Goal: Navigation & Orientation: Find specific page/section

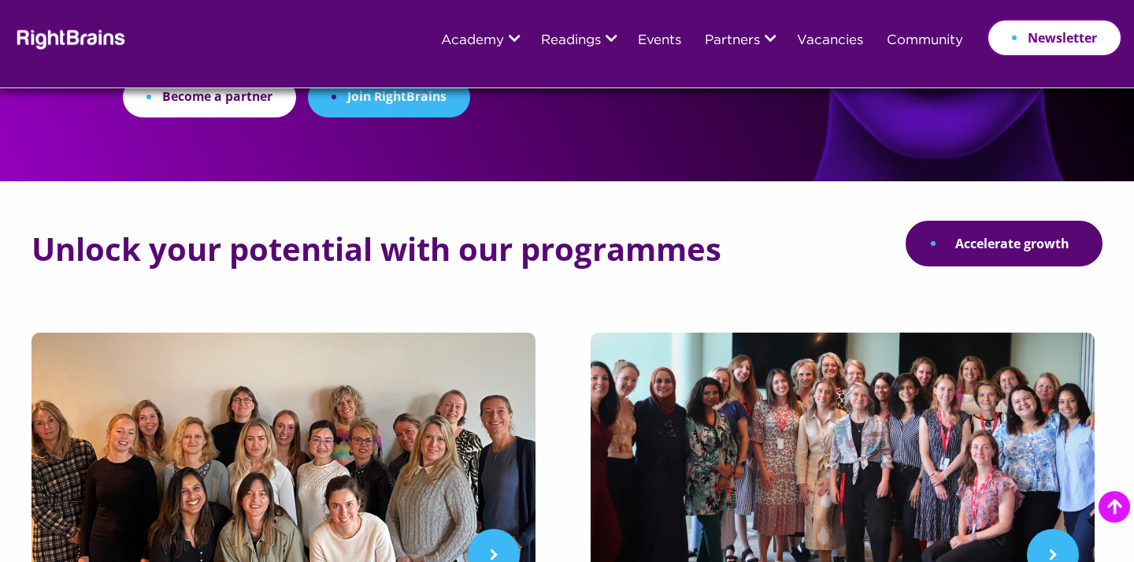
scroll to position [568, 0]
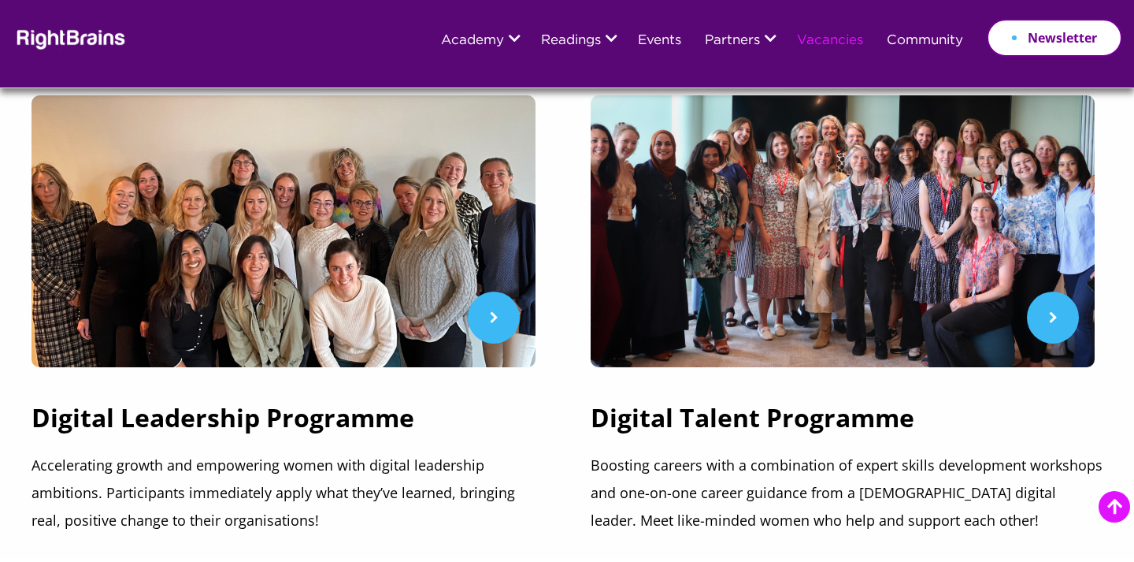
click at [837, 42] on link "Vacancies" at bounding box center [830, 41] width 66 height 14
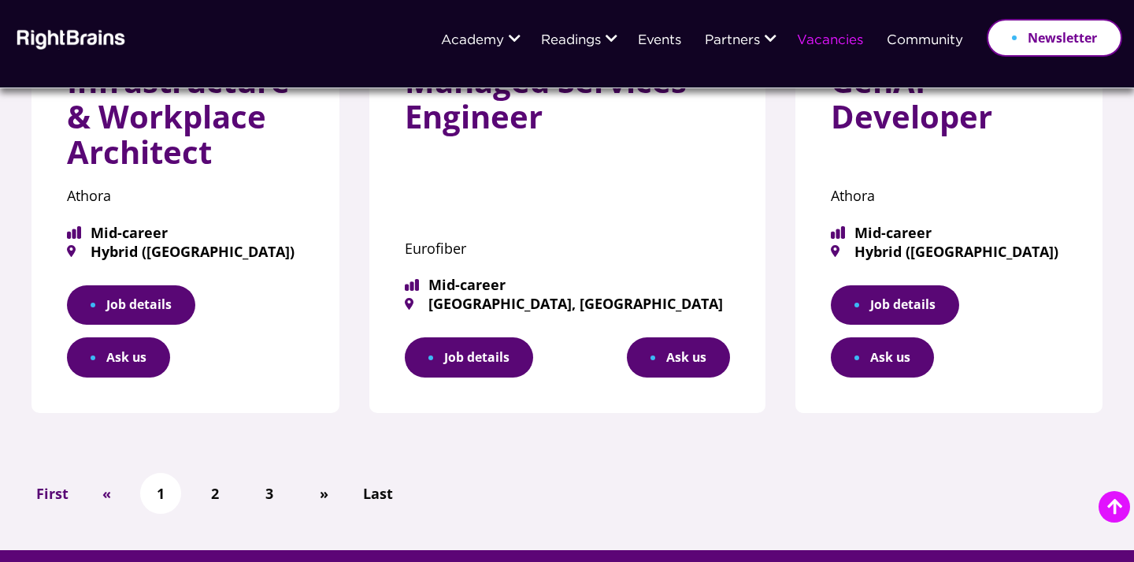
scroll to position [1126, 0]
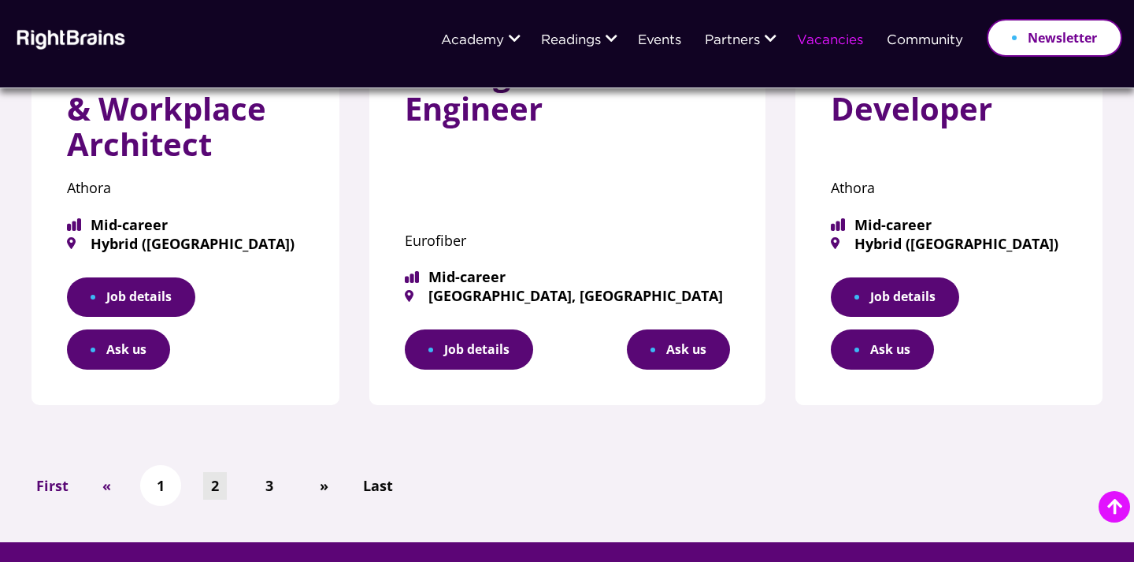
click at [226, 465] on li "2" at bounding box center [215, 485] width 41 height 41
click at [218, 472] on link "2" at bounding box center [215, 486] width 24 height 28
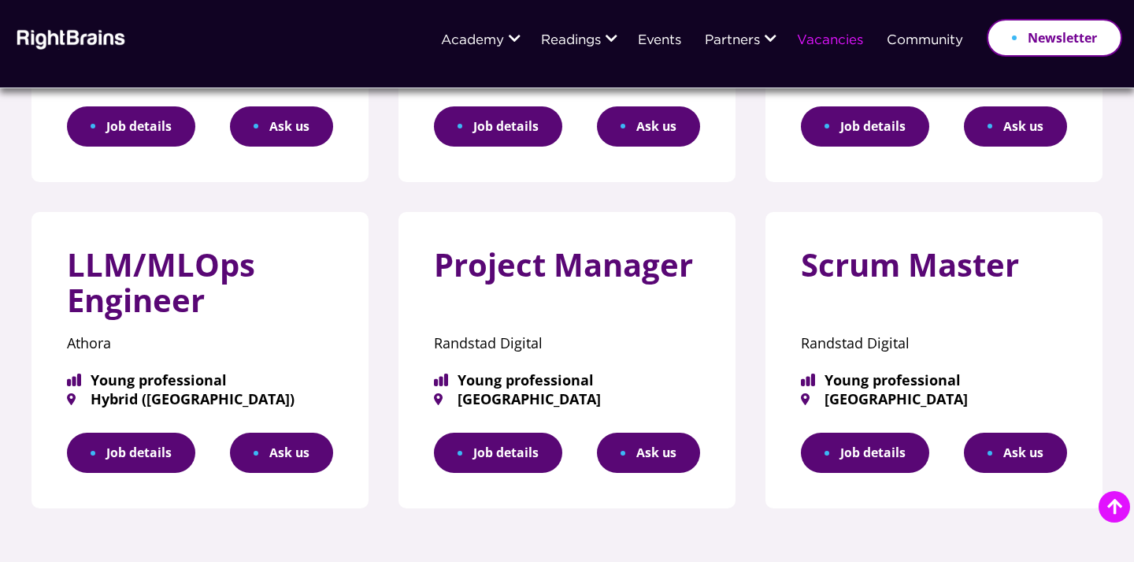
scroll to position [951, 0]
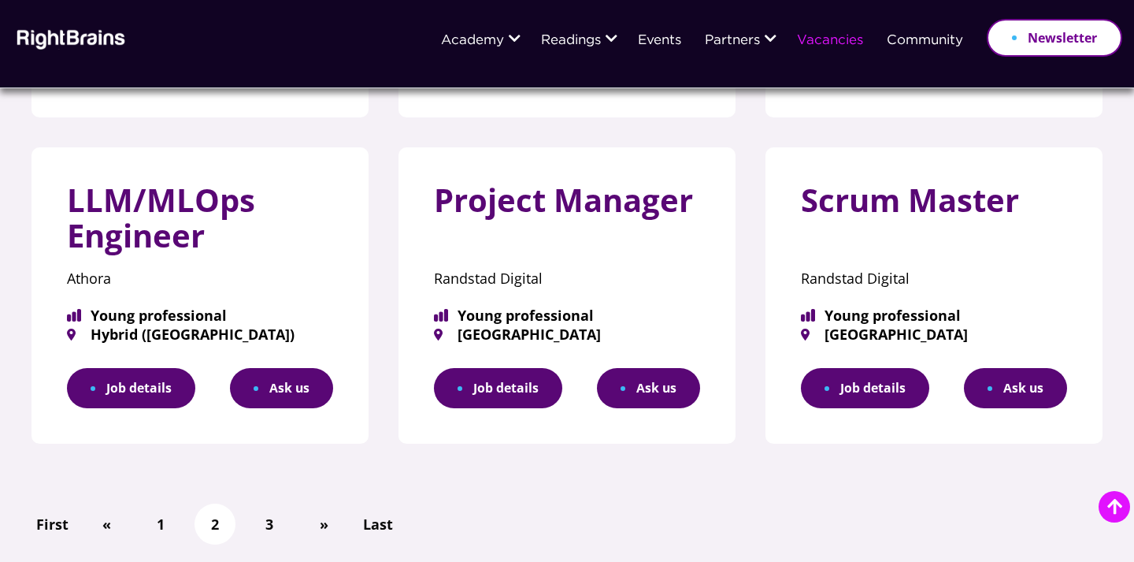
click at [514, 393] on link "Job details" at bounding box center [498, 388] width 128 height 40
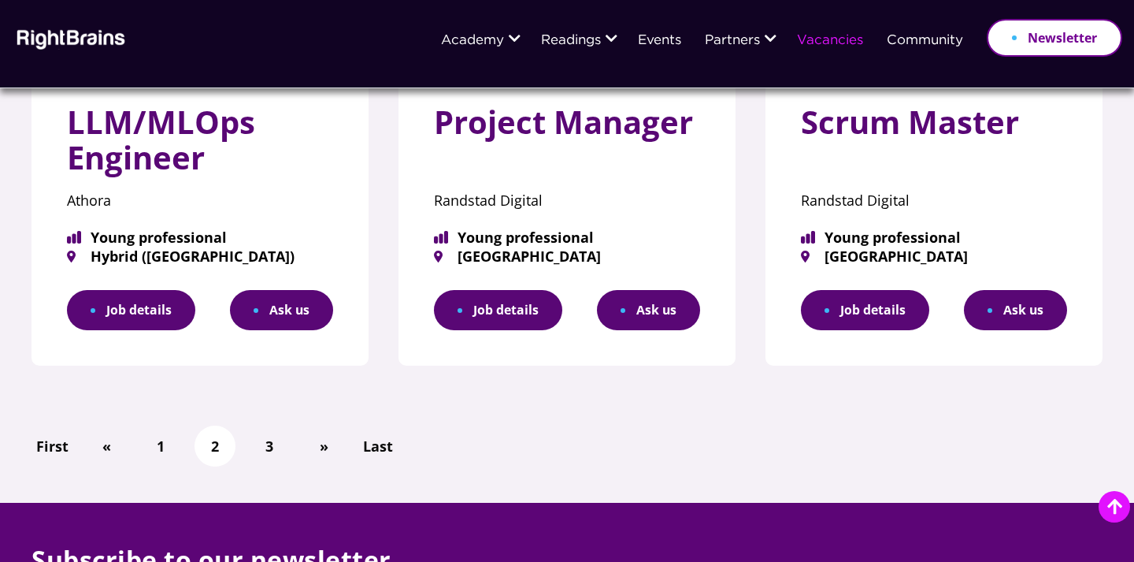
scroll to position [1048, 0]
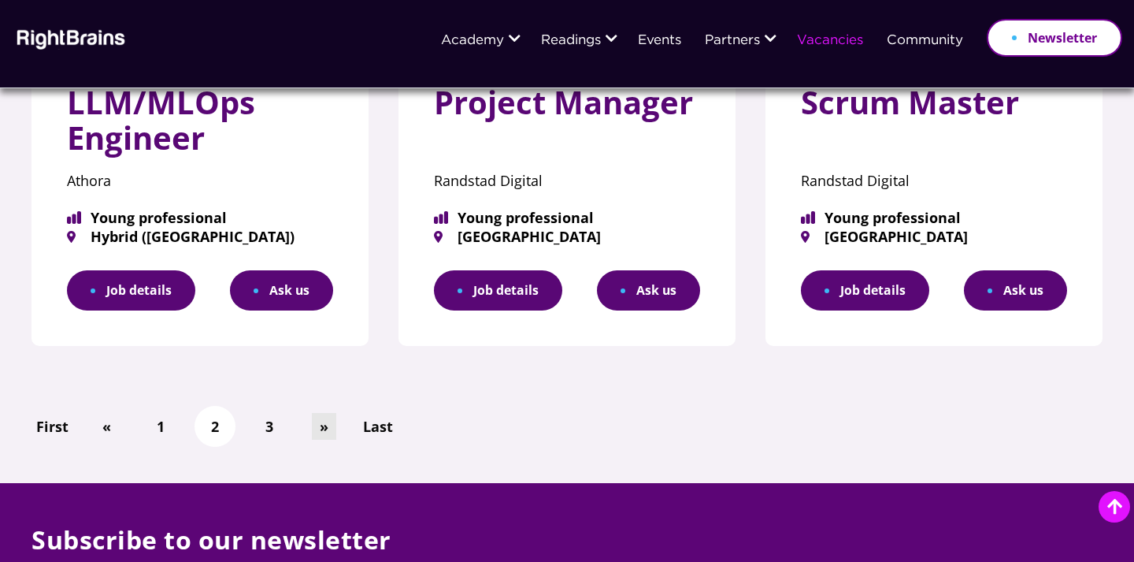
click at [317, 430] on link "»" at bounding box center [324, 427] width 24 height 28
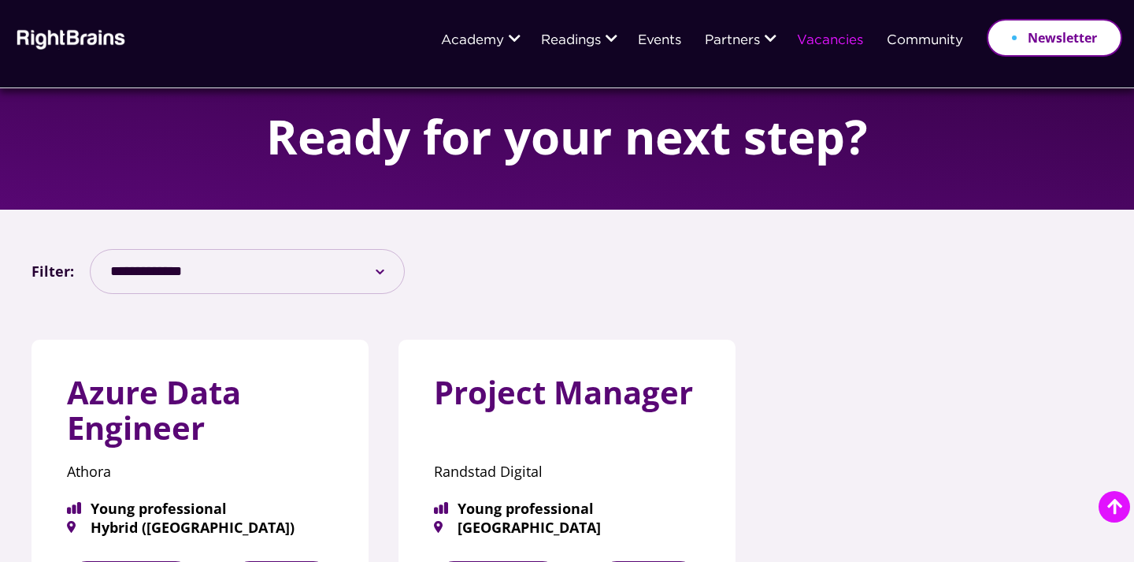
scroll to position [210, 0]
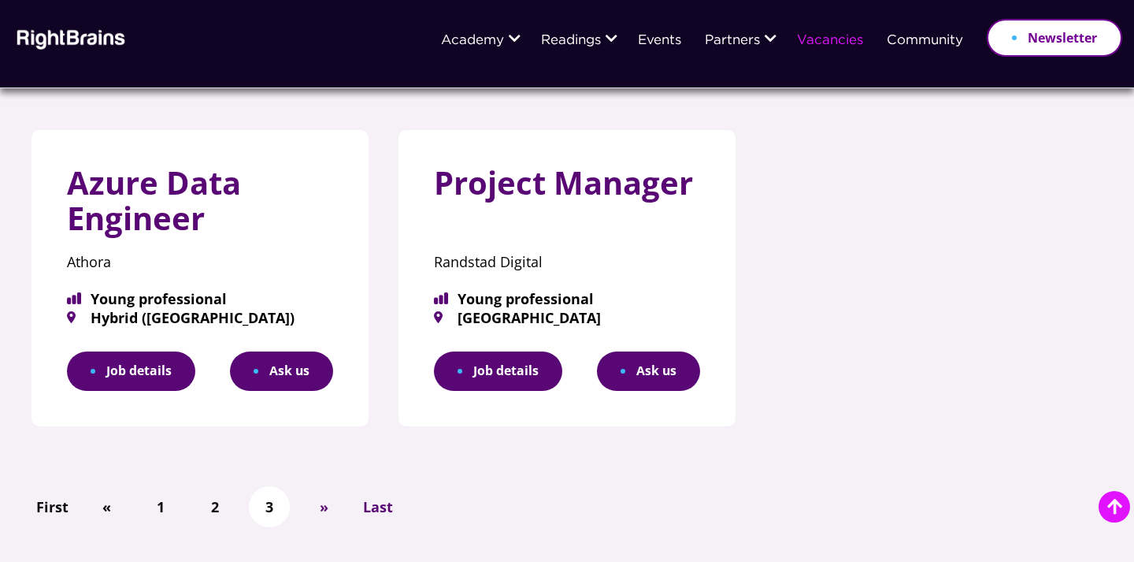
click at [521, 376] on link "Job details" at bounding box center [498, 371] width 128 height 40
click at [666, 38] on link "Events" at bounding box center [659, 41] width 43 height 14
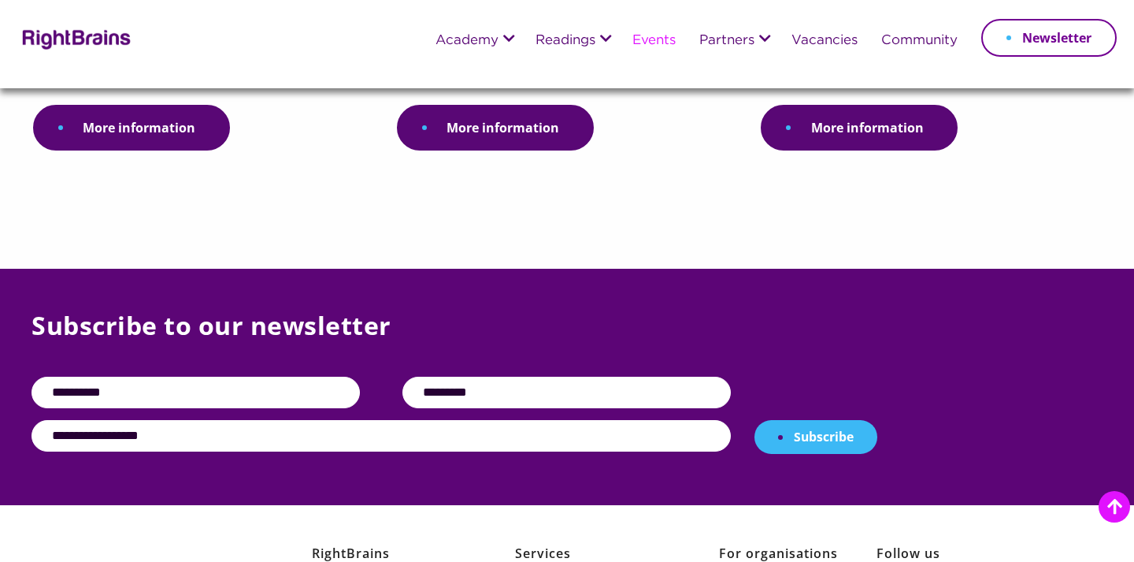
scroll to position [976, 0]
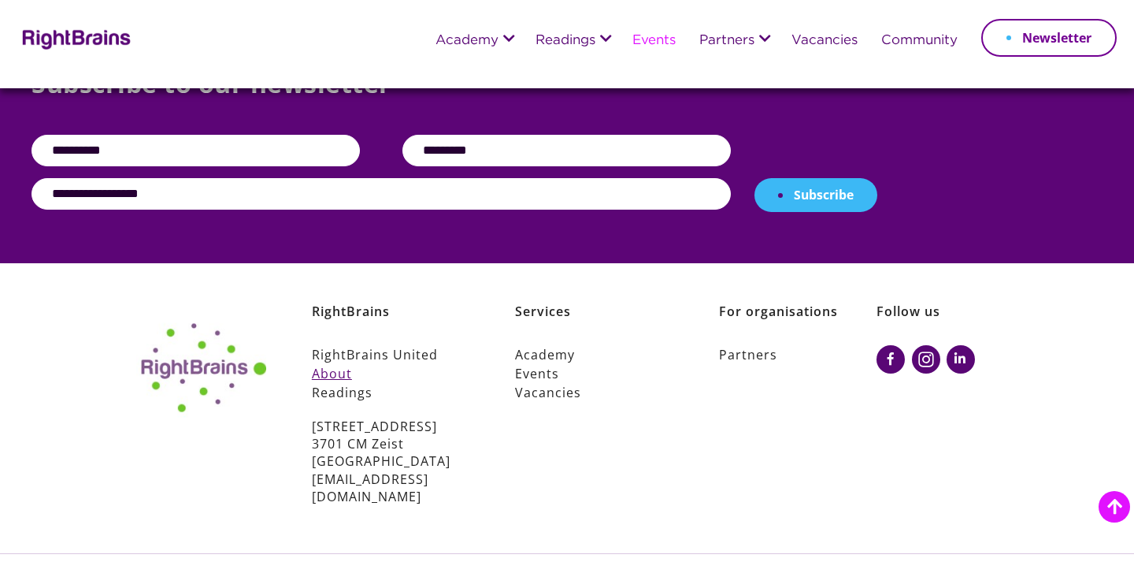
click at [344, 364] on link "About" at bounding box center [391, 373] width 158 height 19
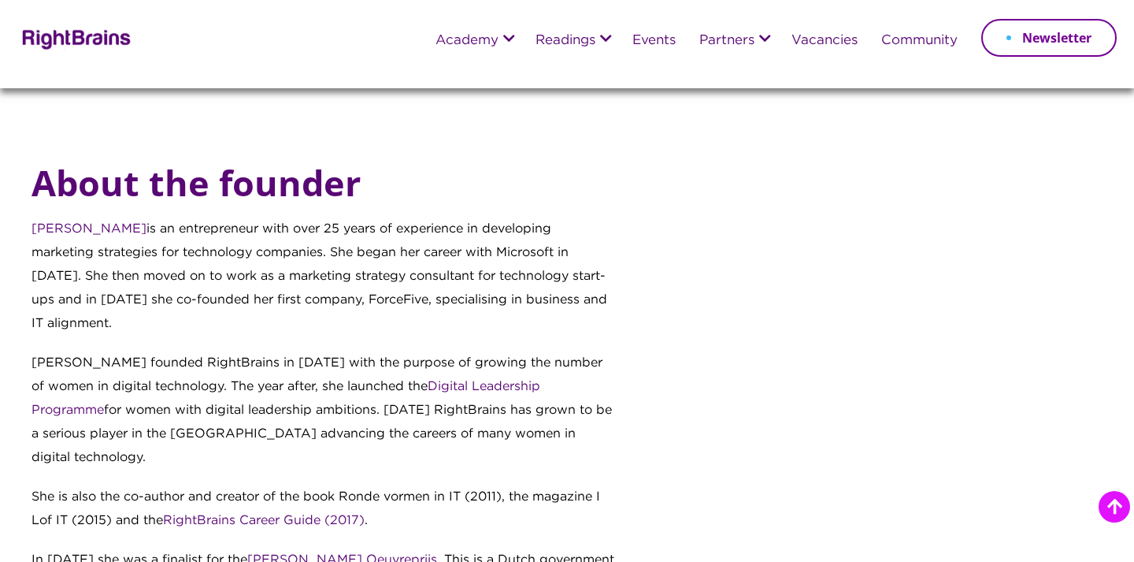
scroll to position [1831, 0]
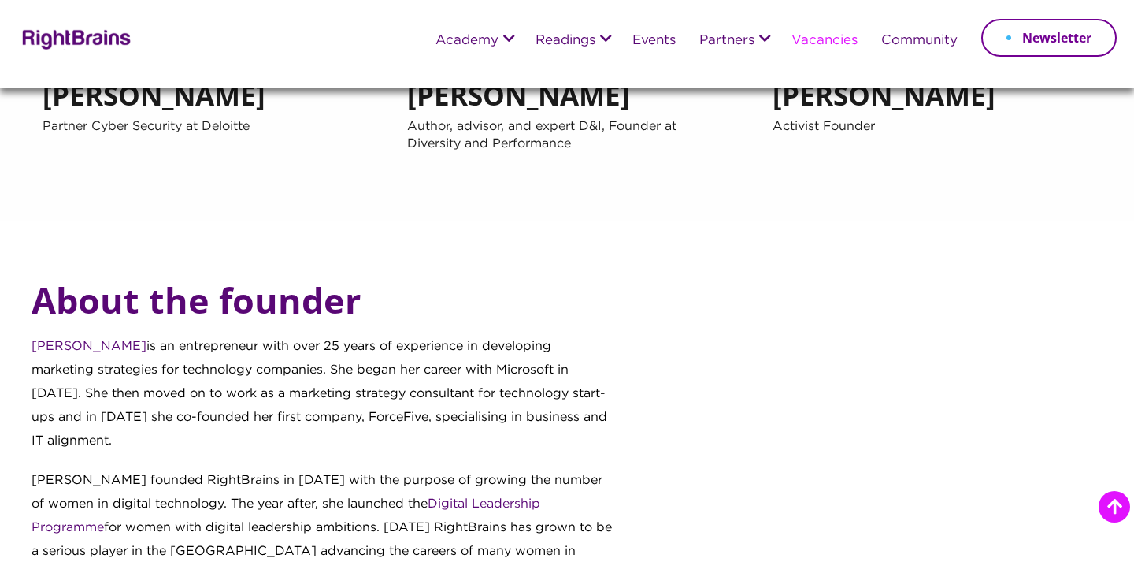
click at [817, 43] on link "Vacancies" at bounding box center [825, 41] width 66 height 14
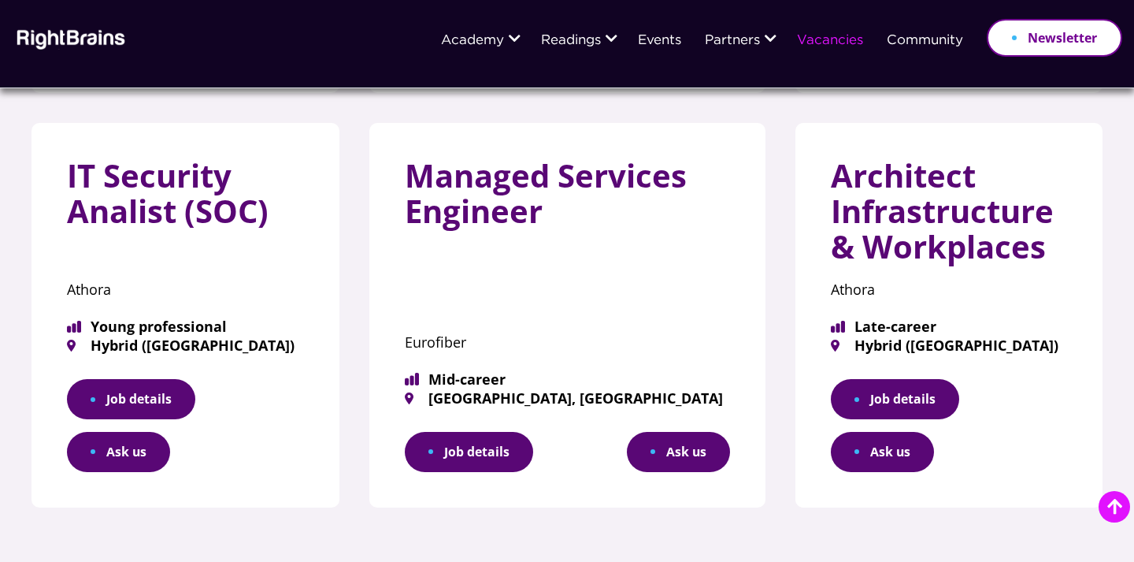
scroll to position [1100, 0]
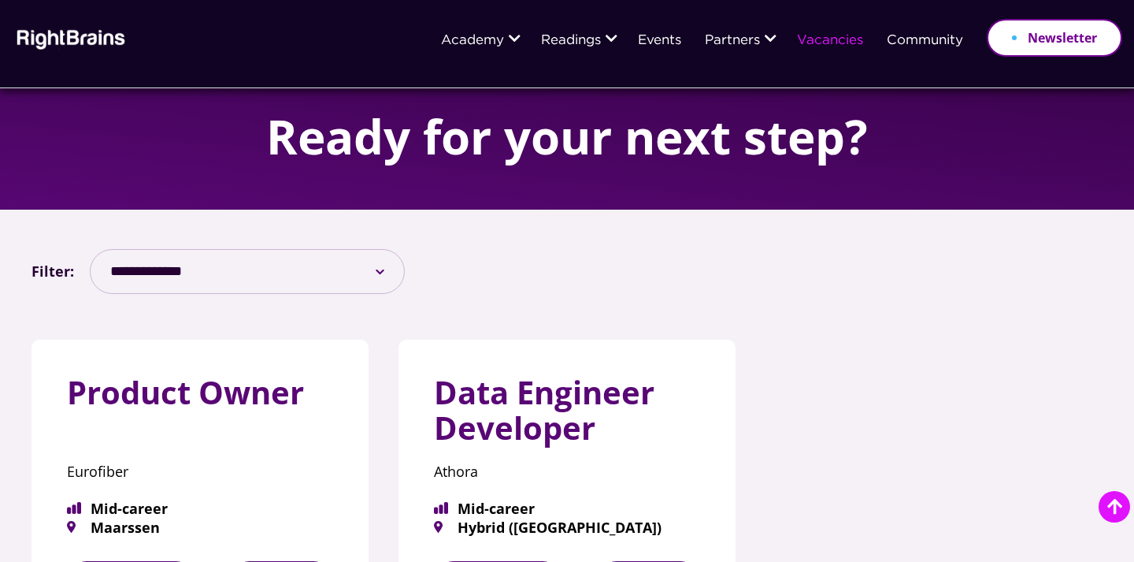
scroll to position [536, 0]
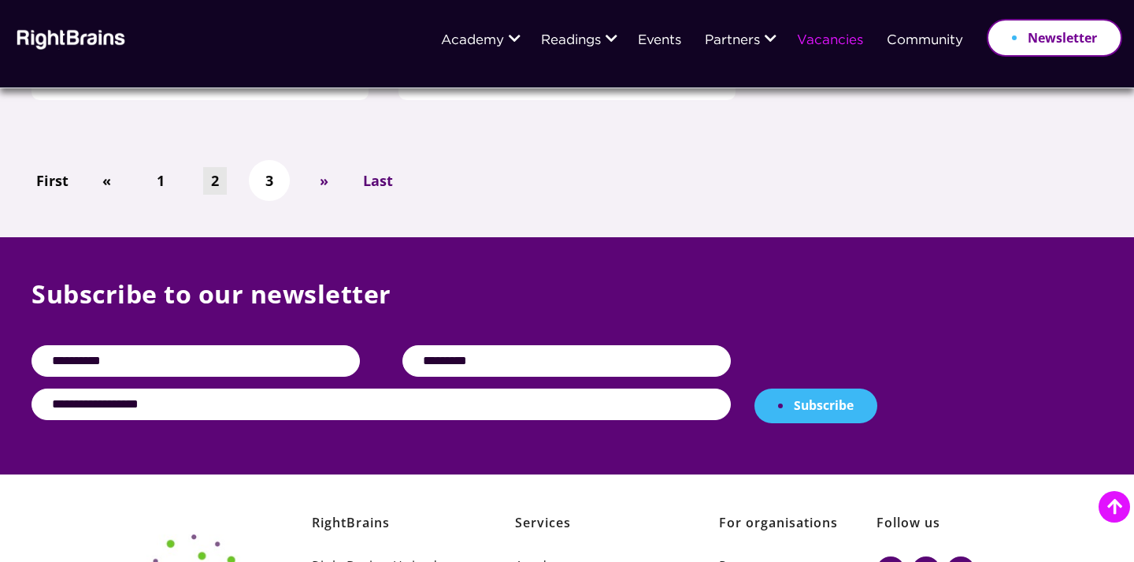
click at [227, 176] on li "2" at bounding box center [215, 180] width 41 height 41
click at [223, 178] on link "2" at bounding box center [215, 181] width 24 height 28
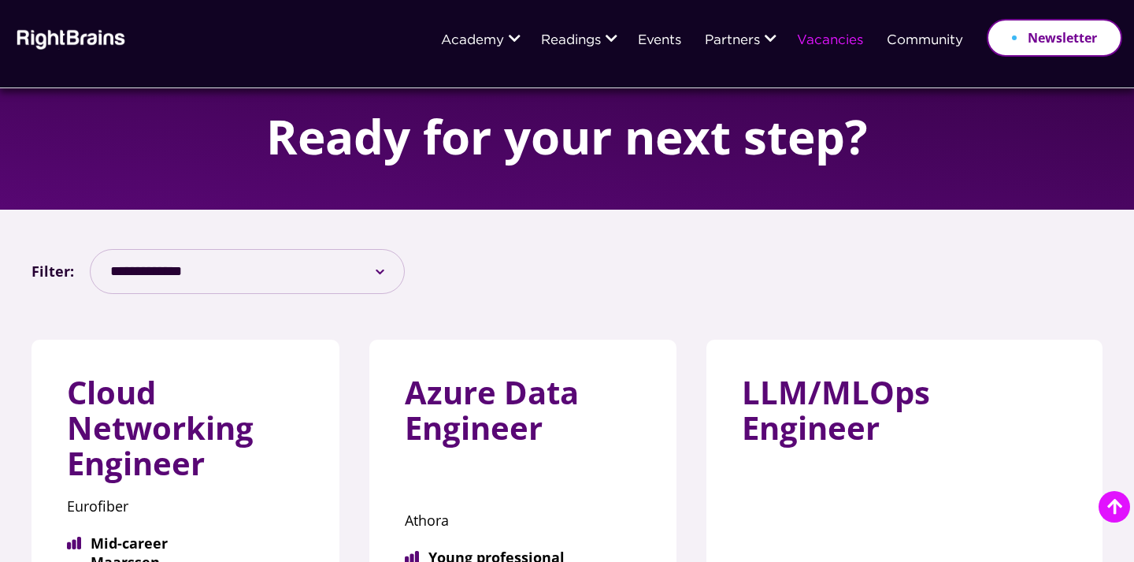
scroll to position [1187, 0]
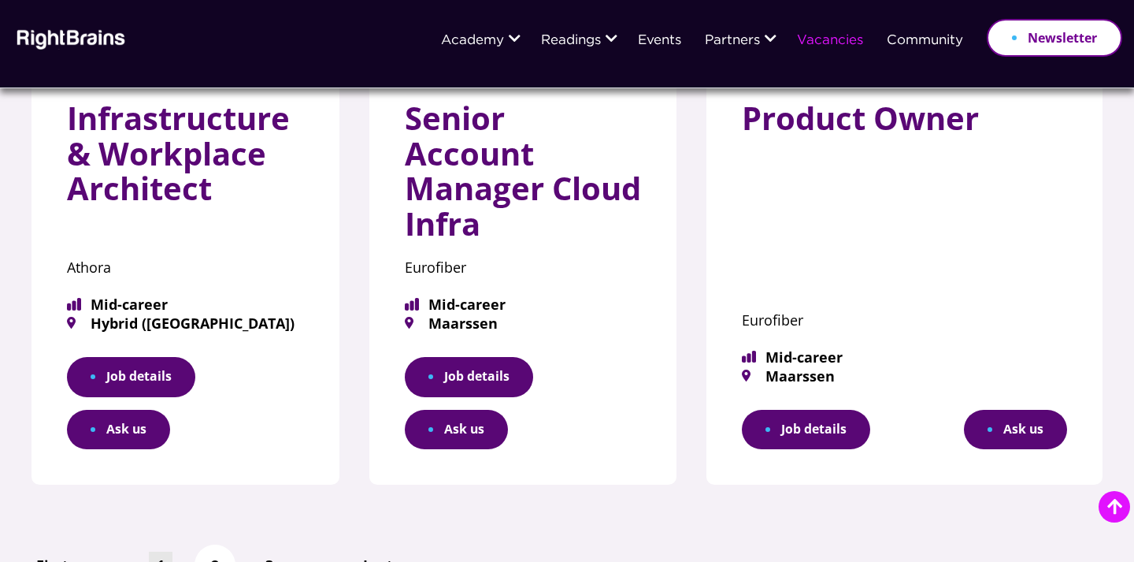
click at [167, 551] on link "1" at bounding box center [161, 565] width 24 height 28
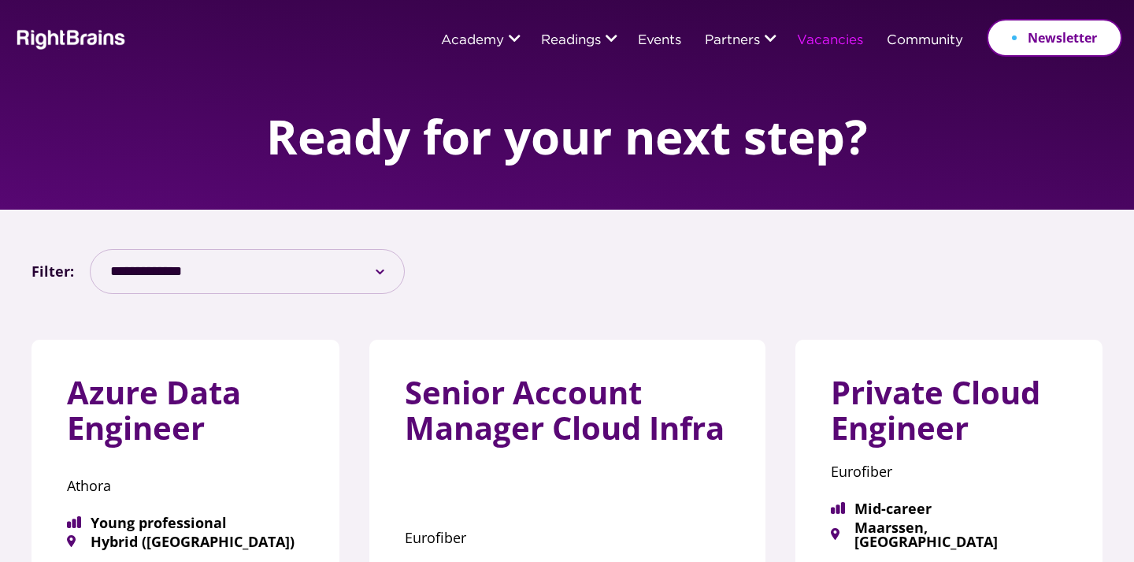
click at [62, 39] on img at bounding box center [69, 38] width 114 height 23
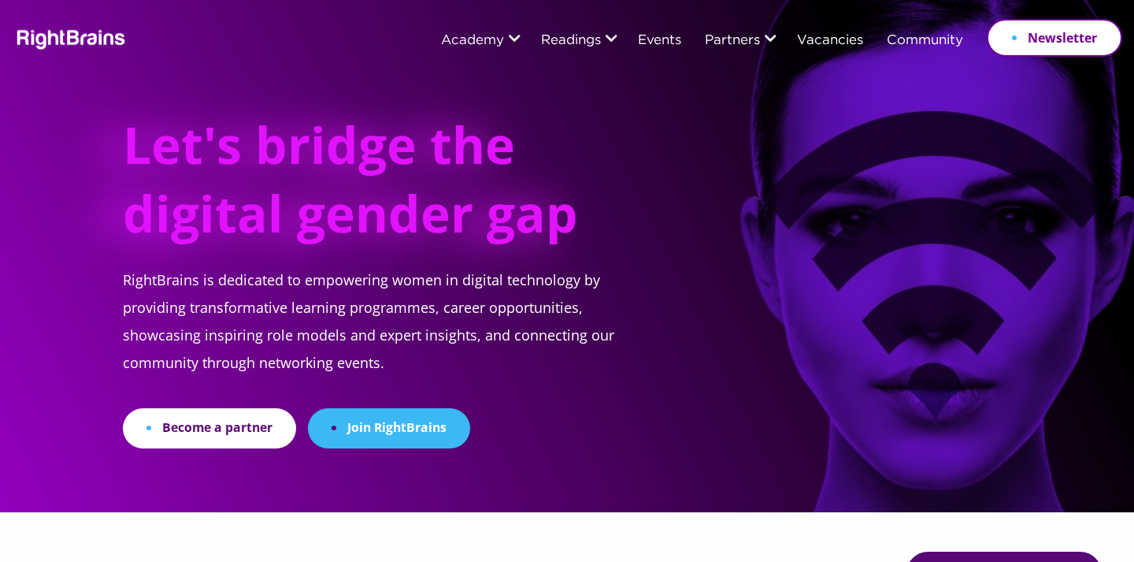
click at [58, 39] on img at bounding box center [69, 38] width 114 height 23
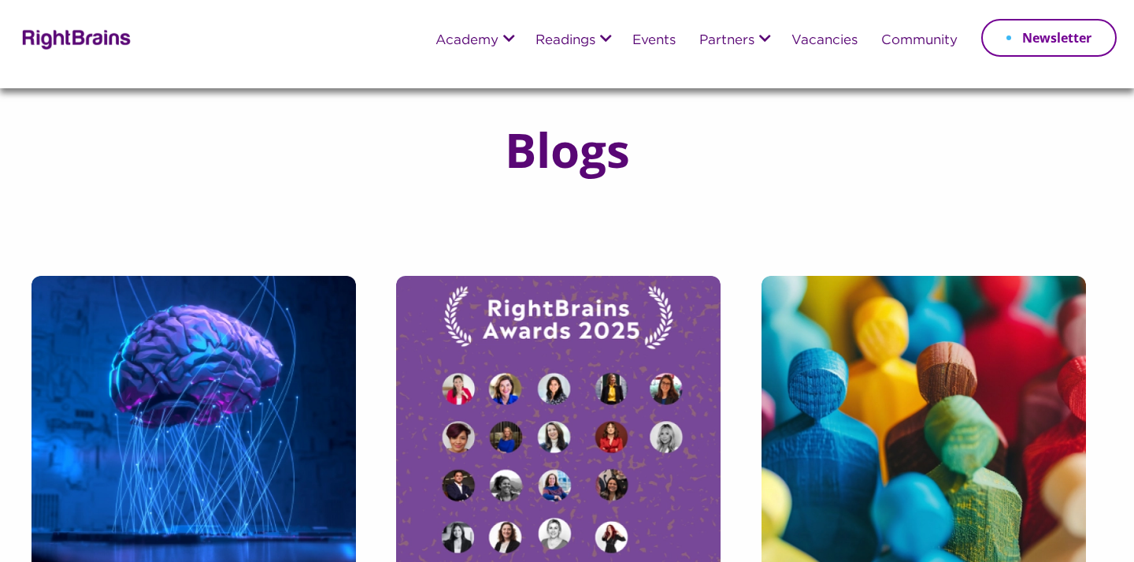
click at [65, 28] on img at bounding box center [74, 38] width 114 height 23
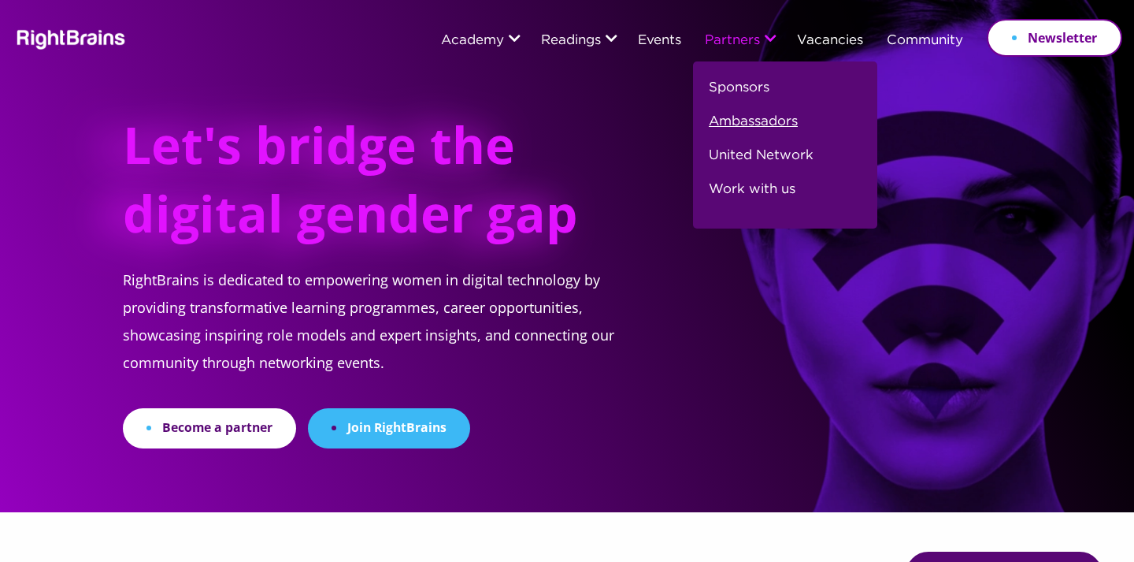
click at [740, 126] on link "Ambassadors" at bounding box center [753, 128] width 89 height 34
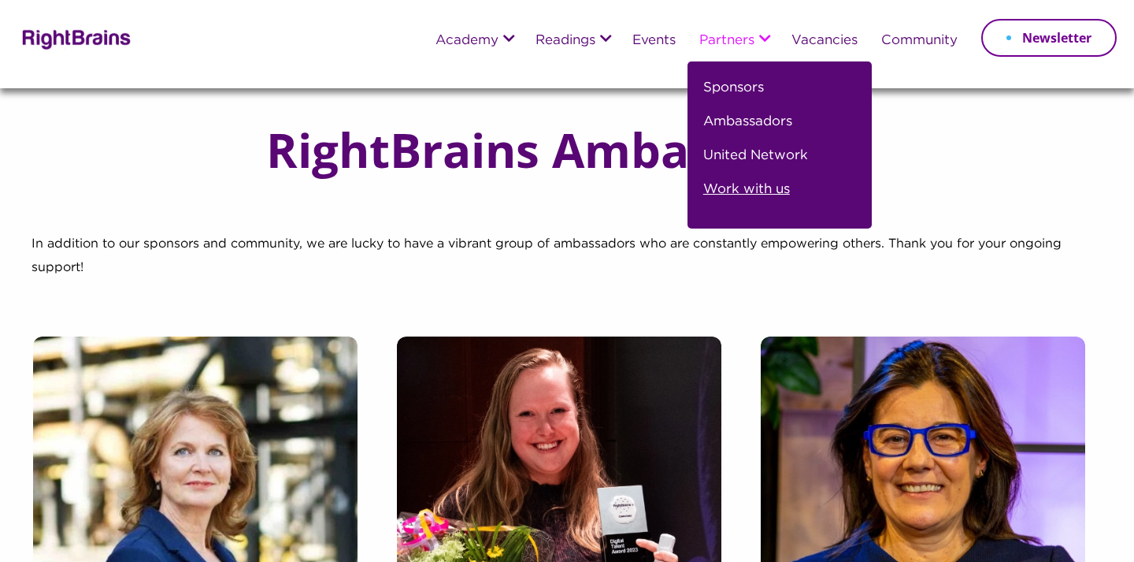
click at [751, 191] on link "Work with us" at bounding box center [746, 196] width 87 height 34
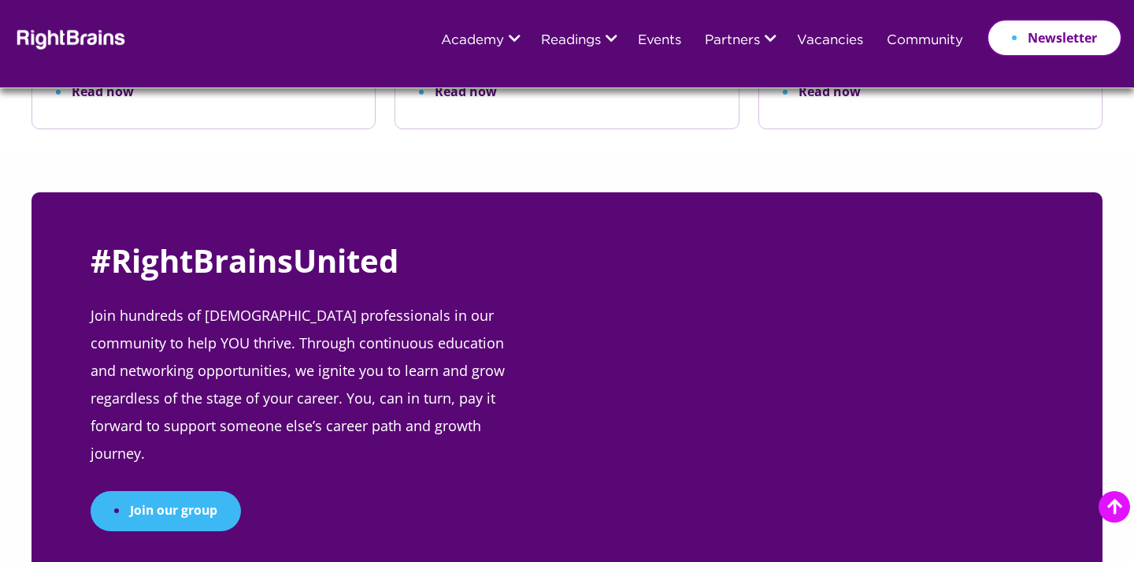
scroll to position [5453, 0]
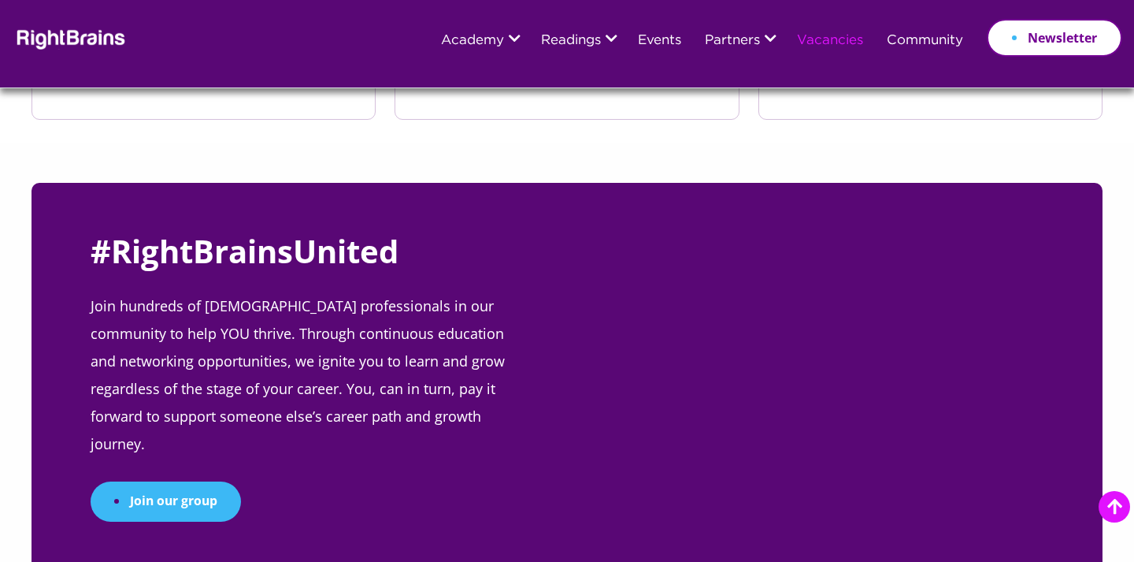
click at [831, 46] on link "Vacancies" at bounding box center [830, 41] width 66 height 14
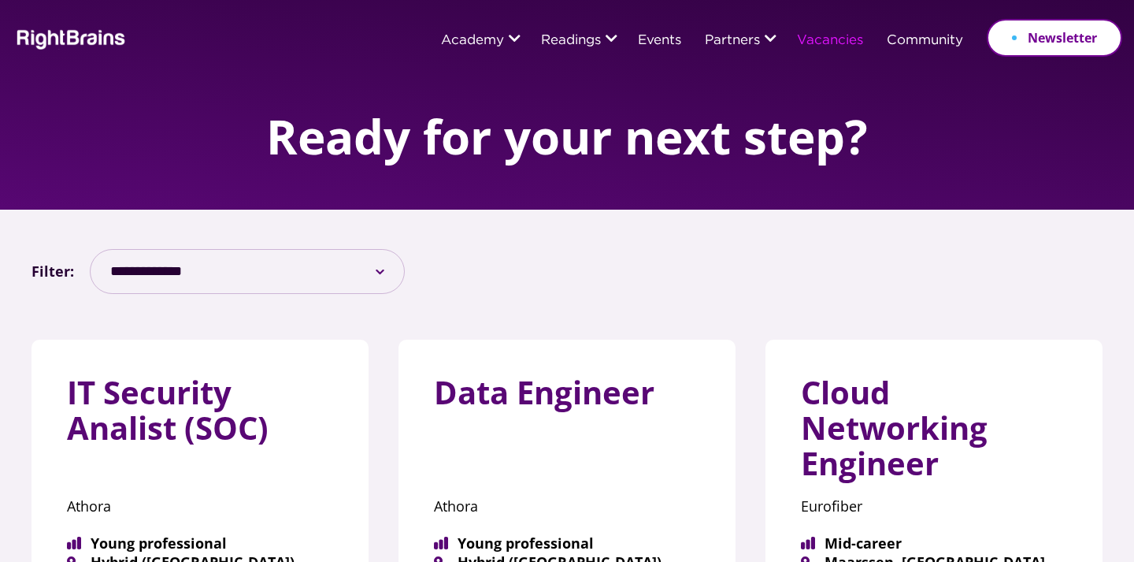
click at [77, 33] on img at bounding box center [69, 38] width 114 height 23
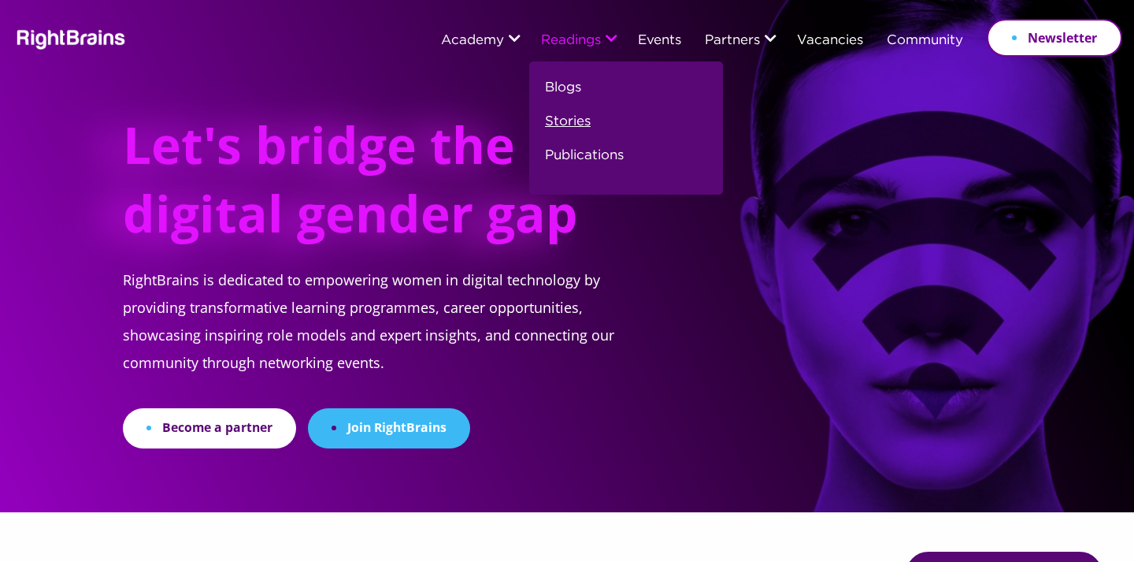
click at [555, 126] on link "Stories" at bounding box center [568, 128] width 46 height 34
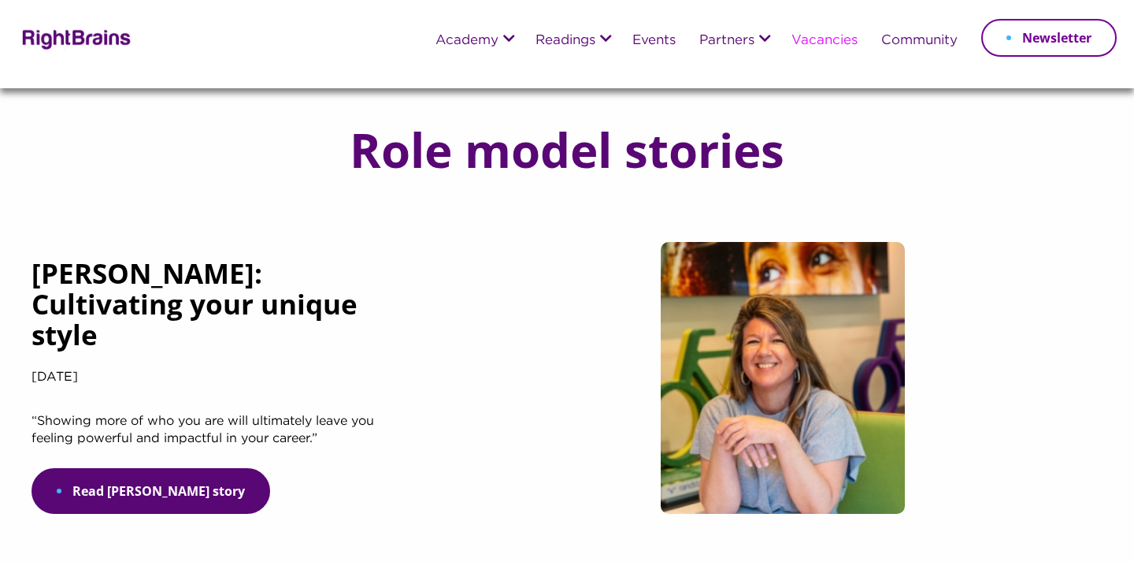
click at [838, 51] on li "Vacancies" at bounding box center [825, 40] width 90 height 41
click at [822, 41] on link "Vacancies" at bounding box center [825, 41] width 66 height 14
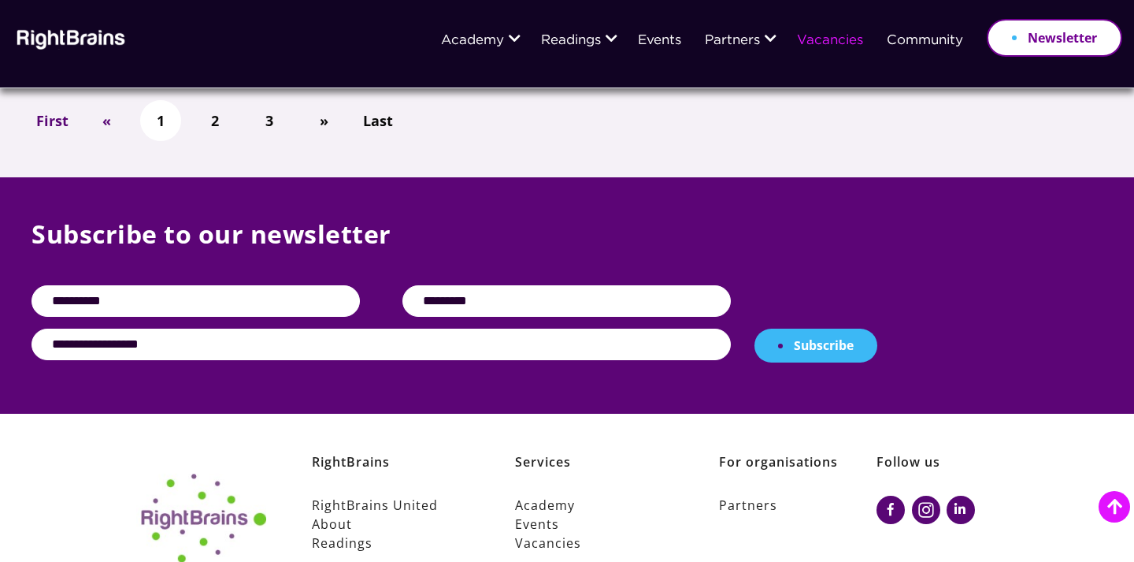
scroll to position [1322, 0]
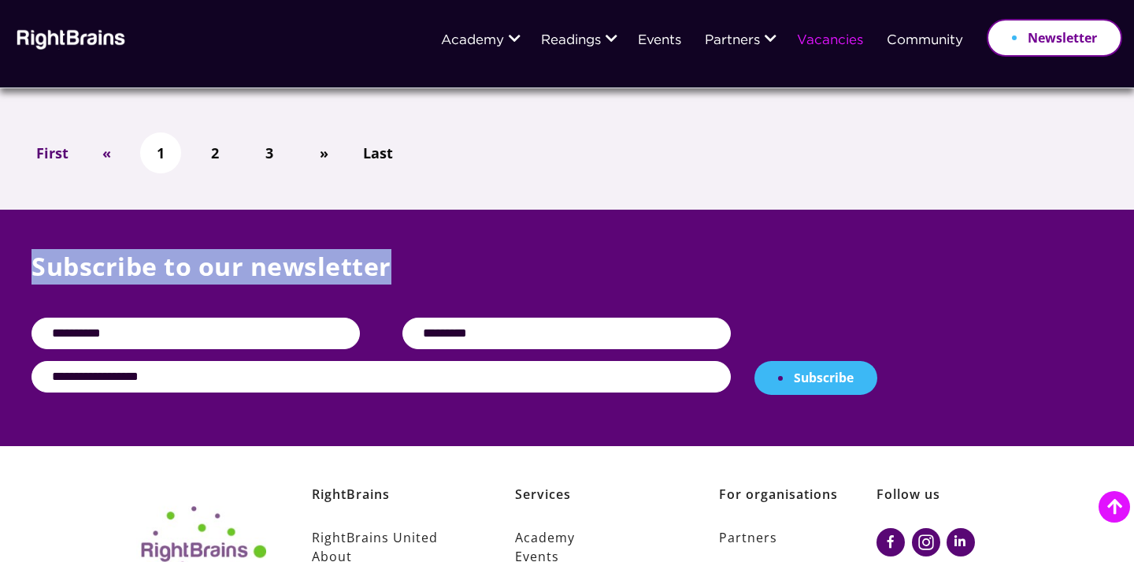
drag, startPoint x: 32, startPoint y: 262, endPoint x: 409, endPoint y: 272, distance: 376.7
click at [409, 272] on p "Subscribe to our newsletter" at bounding box center [567, 283] width 1071 height 69
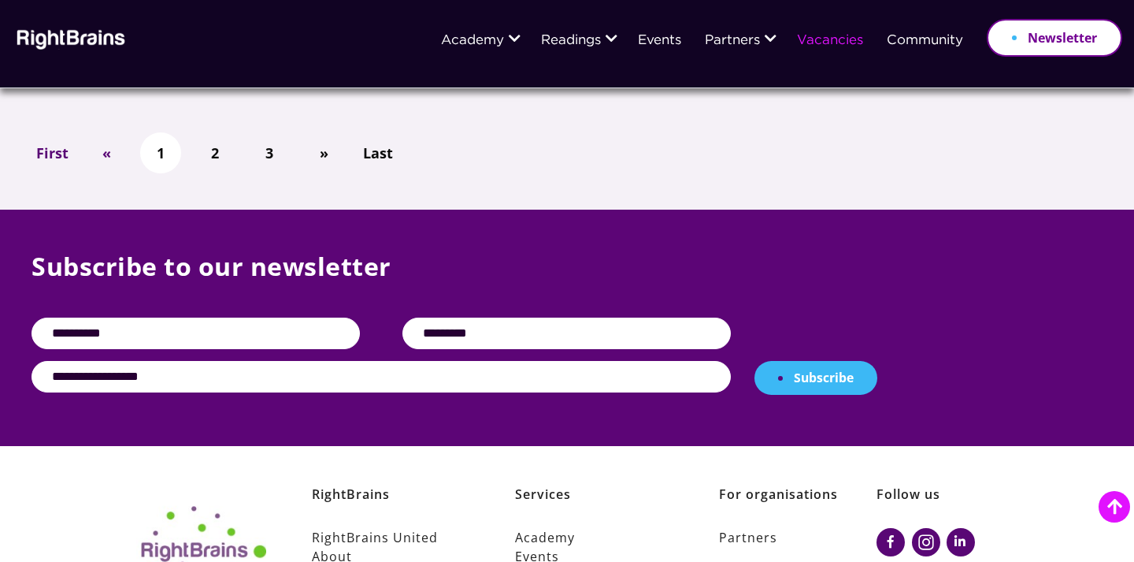
click at [296, 258] on p "Subscribe to our newsletter" at bounding box center [567, 283] width 1071 height 69
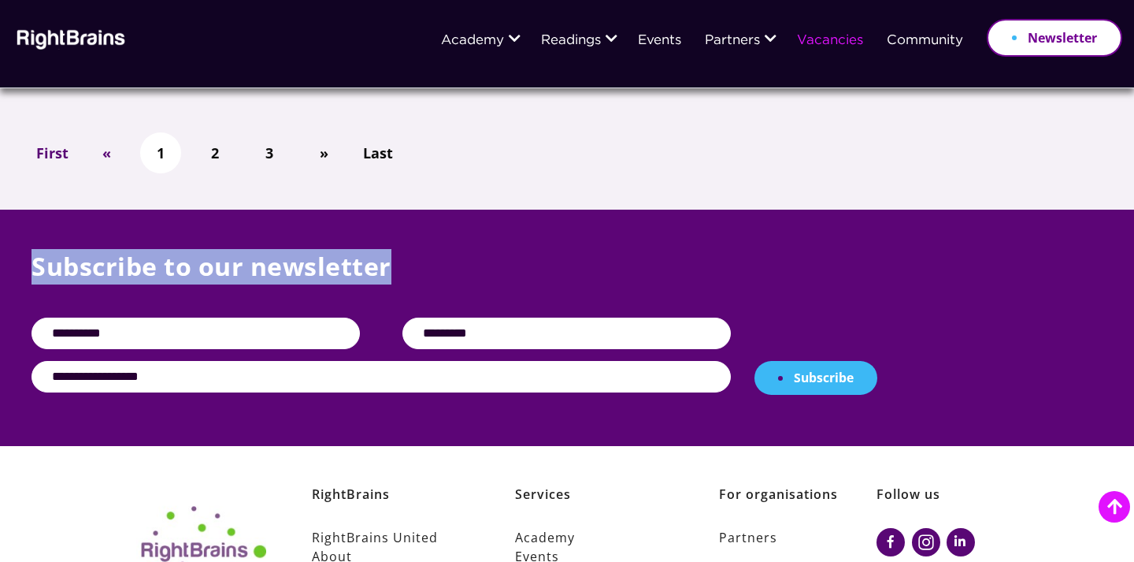
click at [296, 258] on p "Subscribe to our newsletter" at bounding box center [567, 283] width 1071 height 69
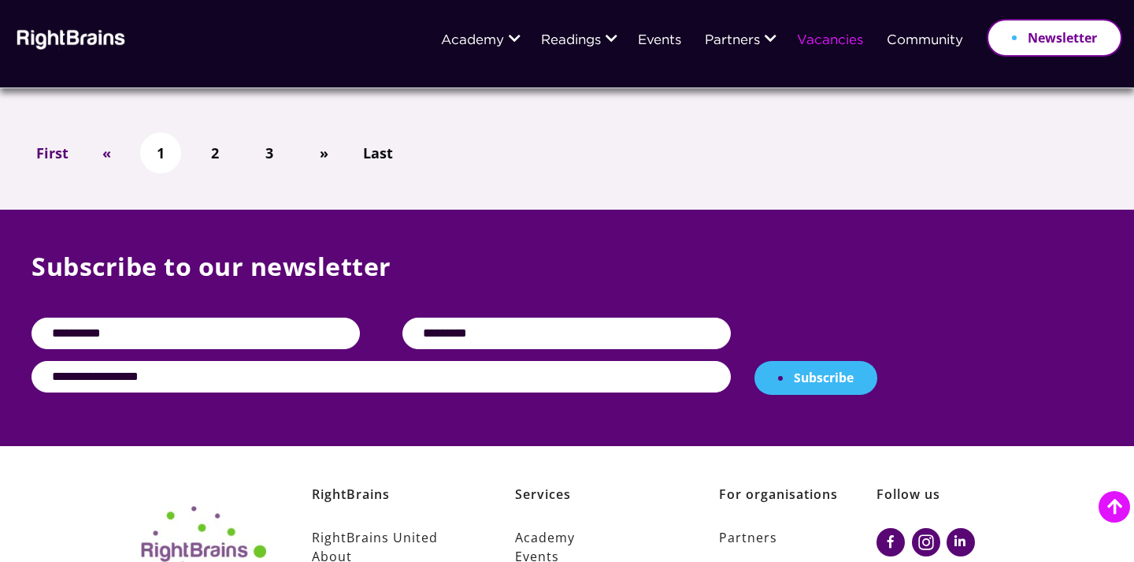
click at [425, 258] on p "Subscribe to our newsletter" at bounding box center [567, 283] width 1071 height 69
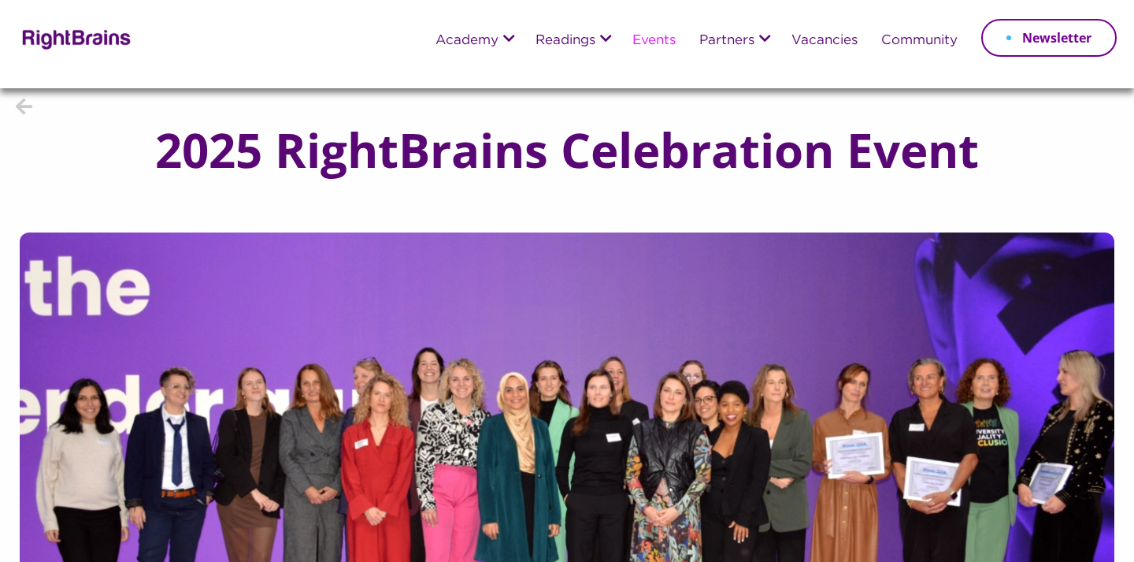
click at [96, 37] on img at bounding box center [74, 38] width 114 height 23
